Goal: Use online tool/utility: Use online tool/utility

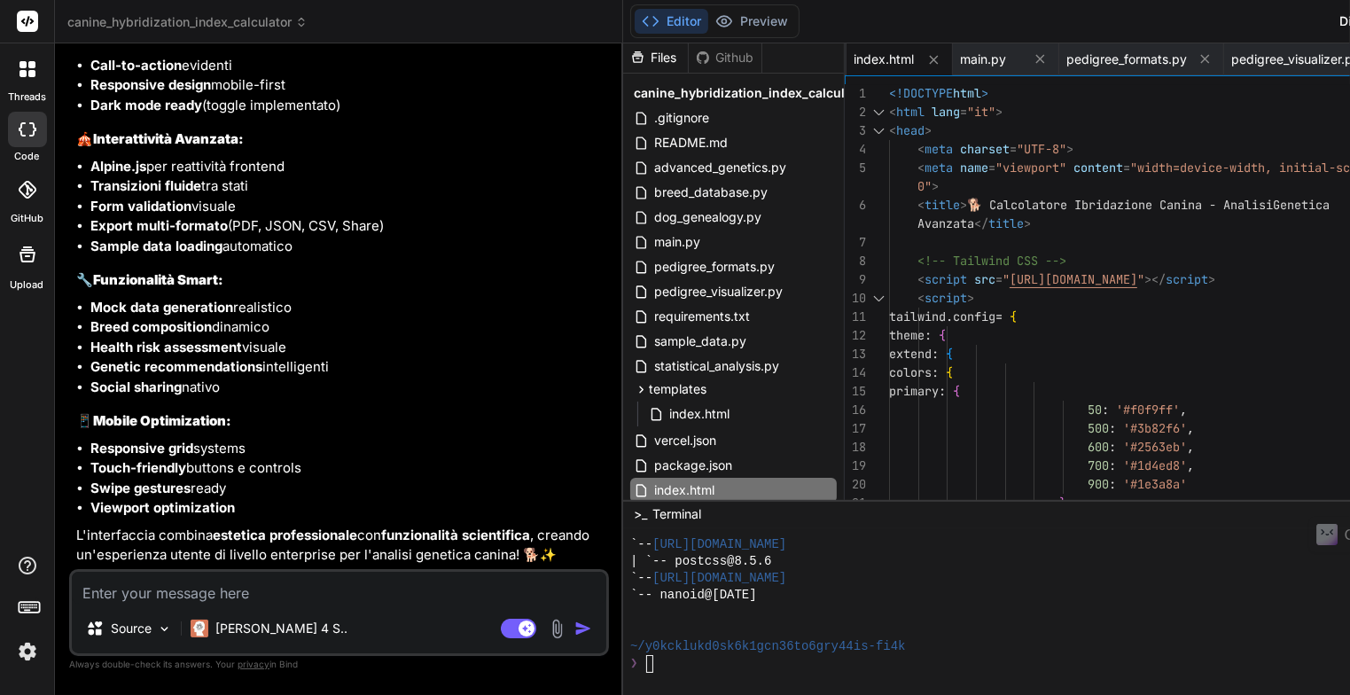
scroll to position [4, 0]
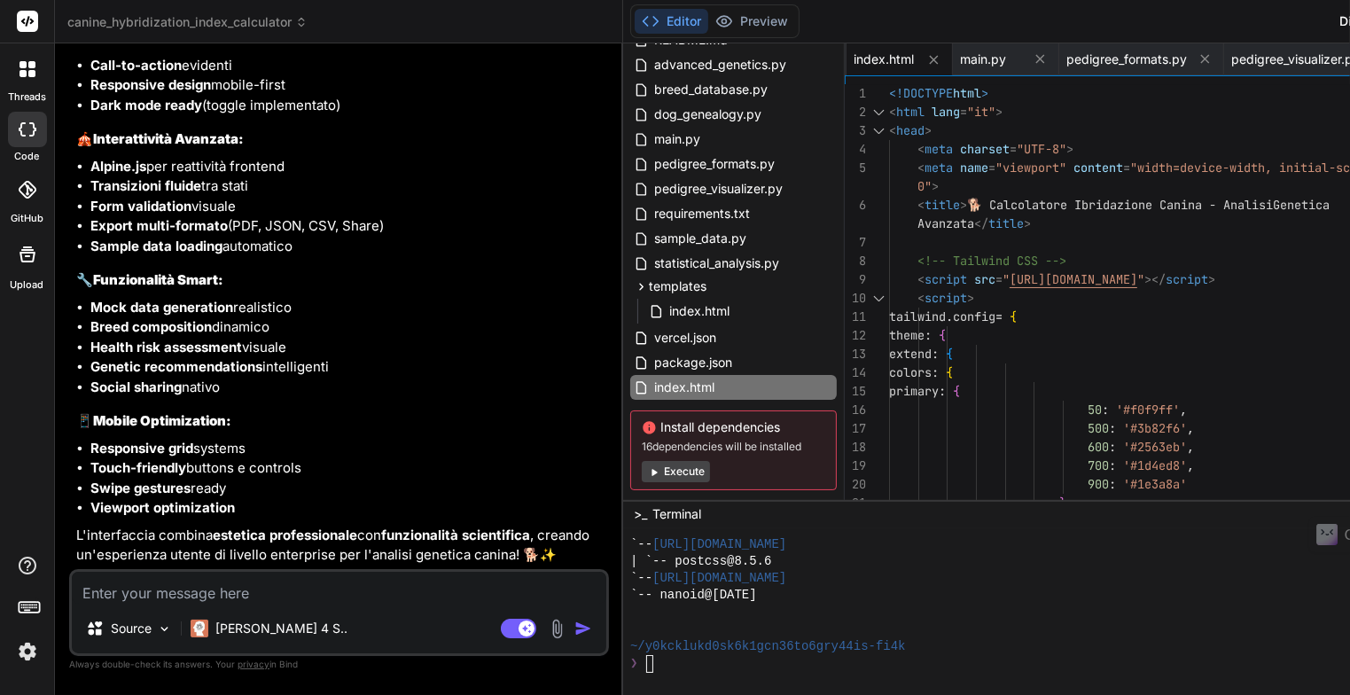
scroll to position [137, 0]
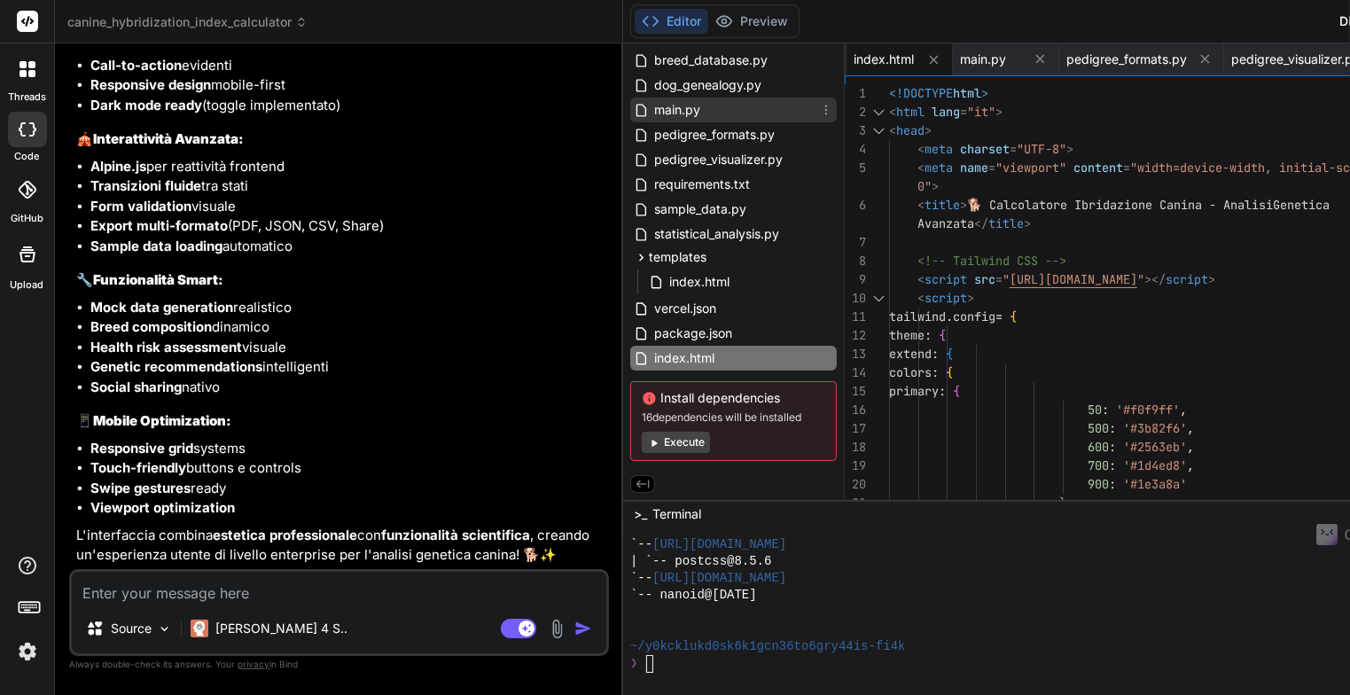
click at [652, 107] on span "main.py" at bounding box center [677, 109] width 50 height 21
type textarea "sys.exit(1) if __name__ == "__main__": main()"
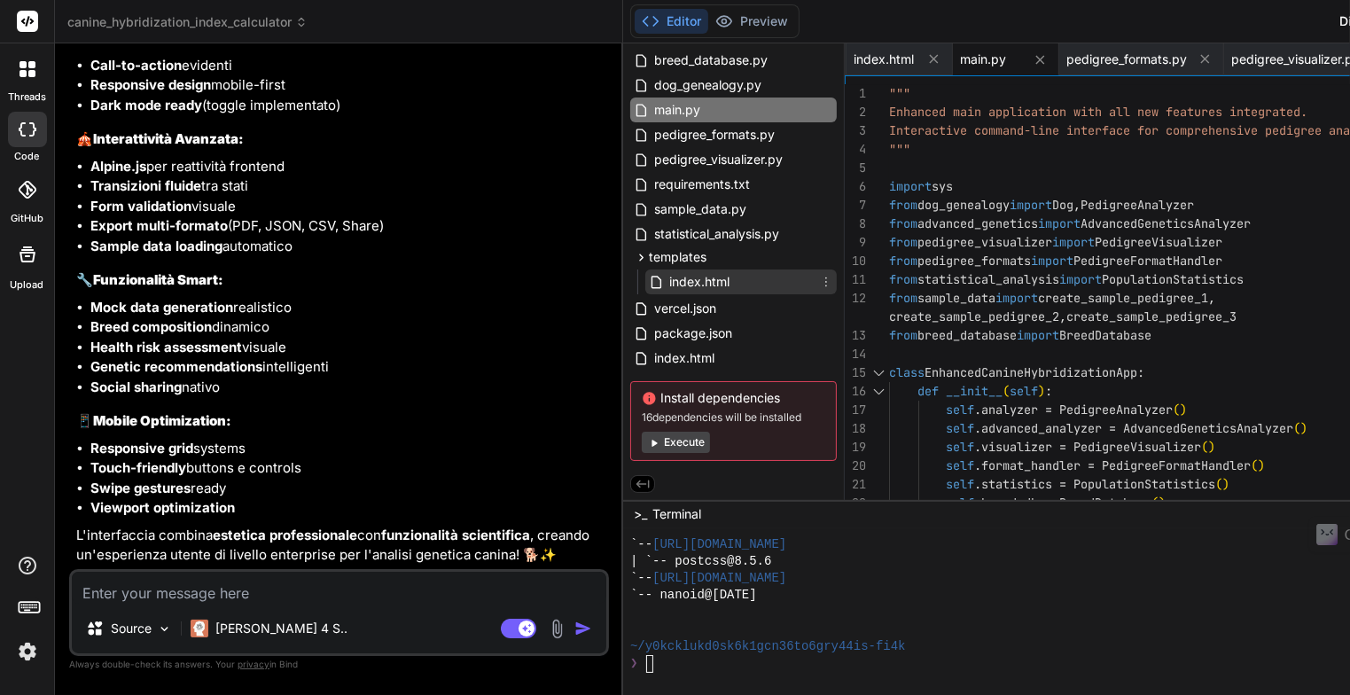
click at [668, 282] on span "index.html" at bounding box center [700, 281] width 64 height 21
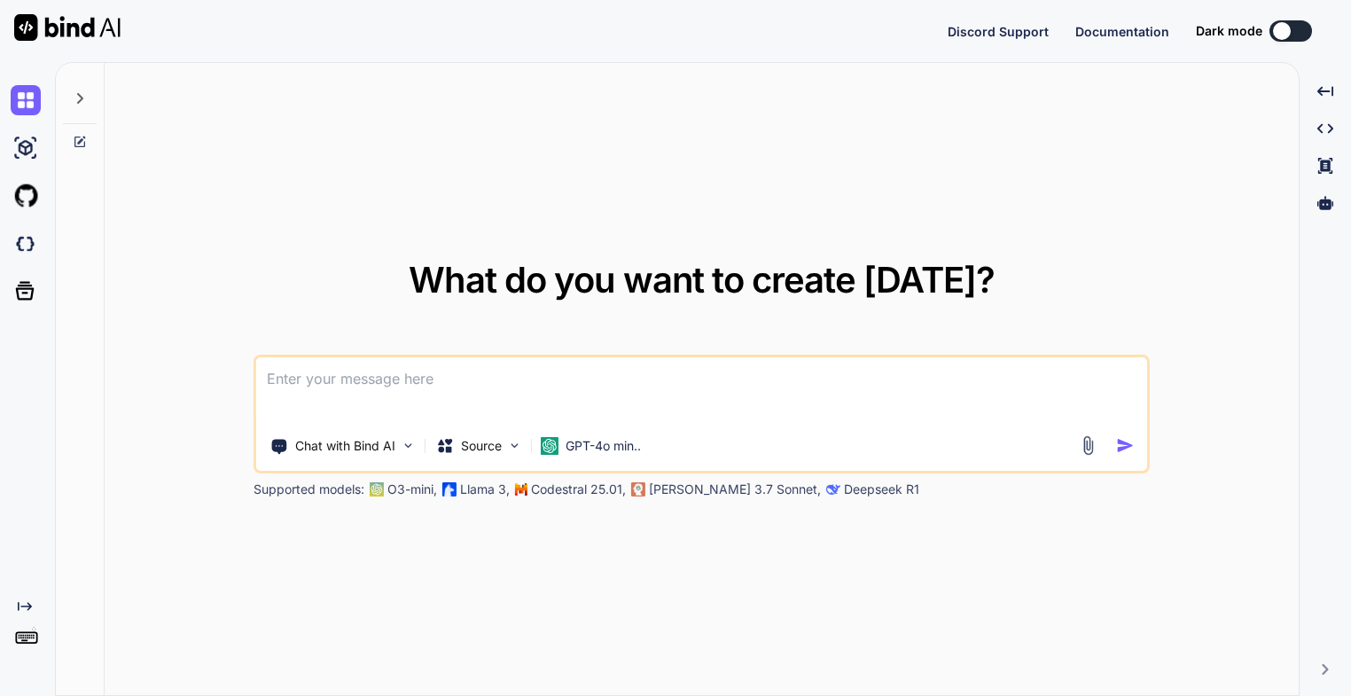
type textarea "x"
